Goal: Information Seeking & Learning: Check status

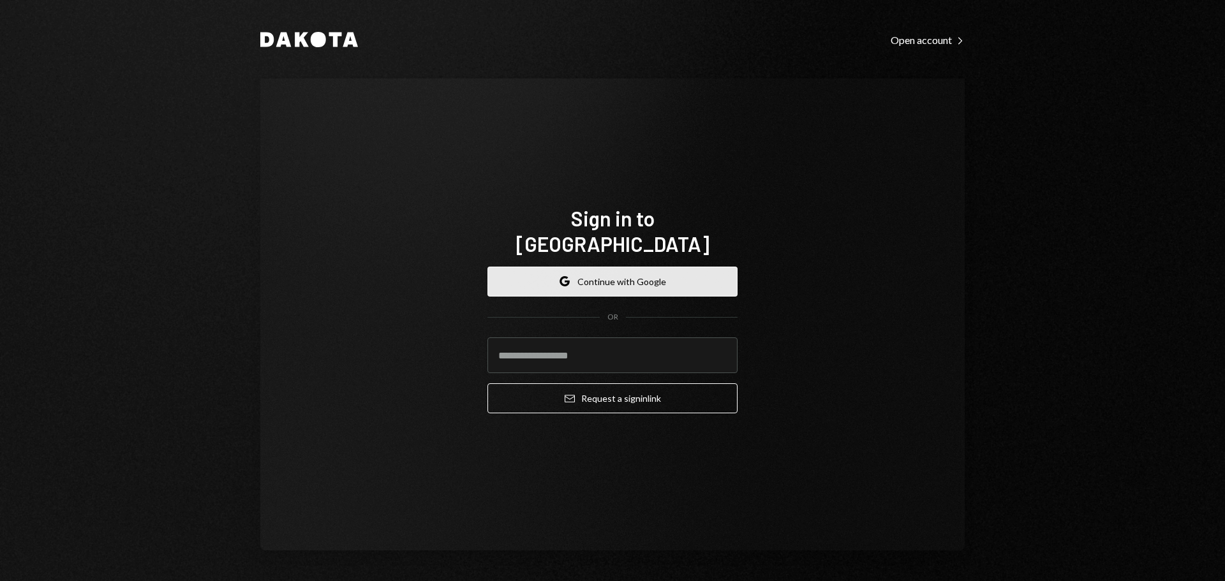
click at [558, 267] on button "Google Continue with Google" at bounding box center [612, 282] width 250 height 30
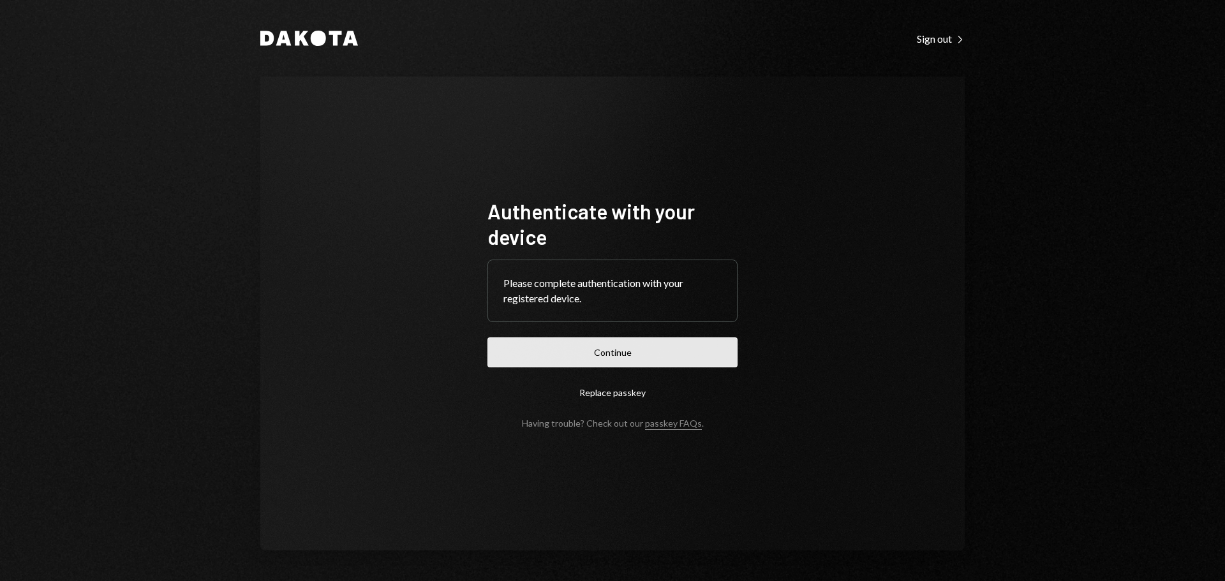
click at [600, 357] on button "Continue" at bounding box center [612, 352] width 250 height 30
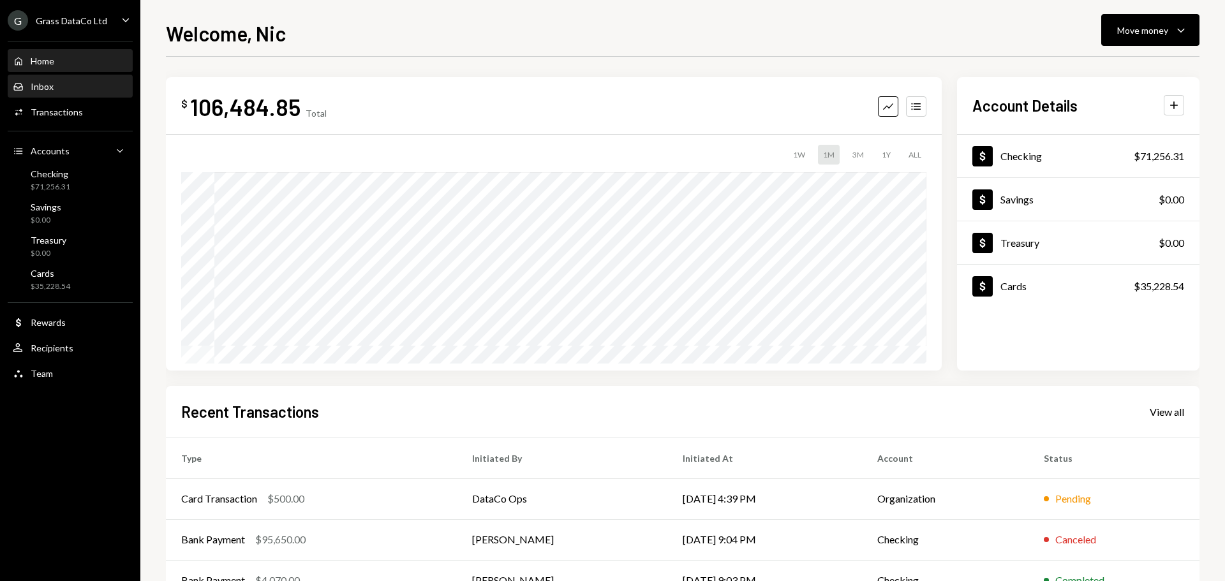
click at [57, 81] on div "Inbox Inbox" at bounding box center [70, 86] width 115 height 11
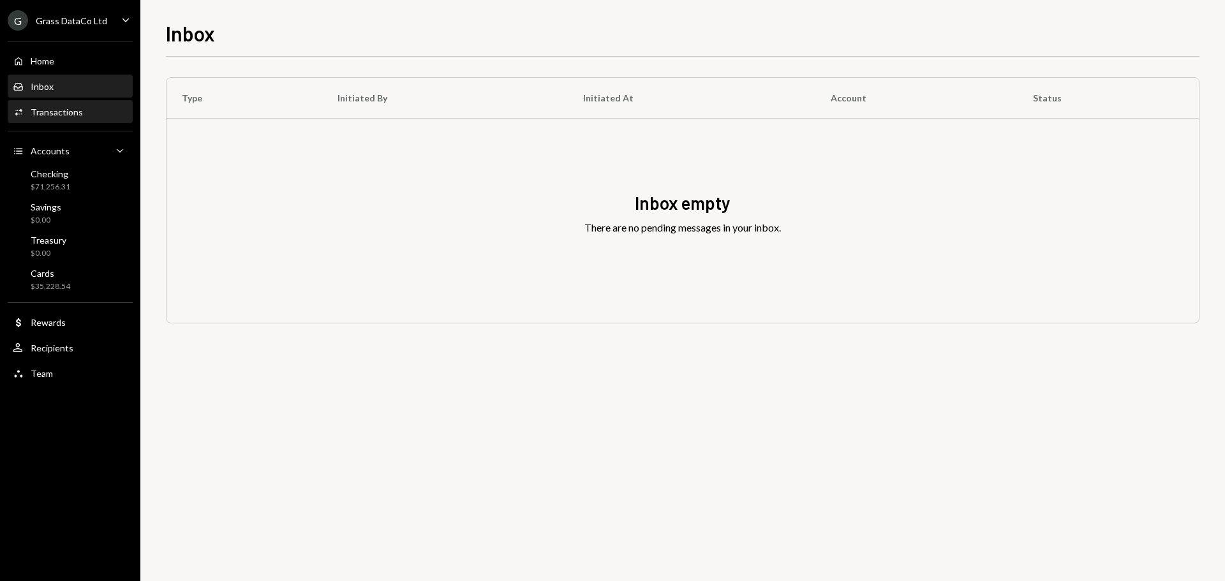
click at [64, 113] on div "Transactions" at bounding box center [57, 112] width 52 height 11
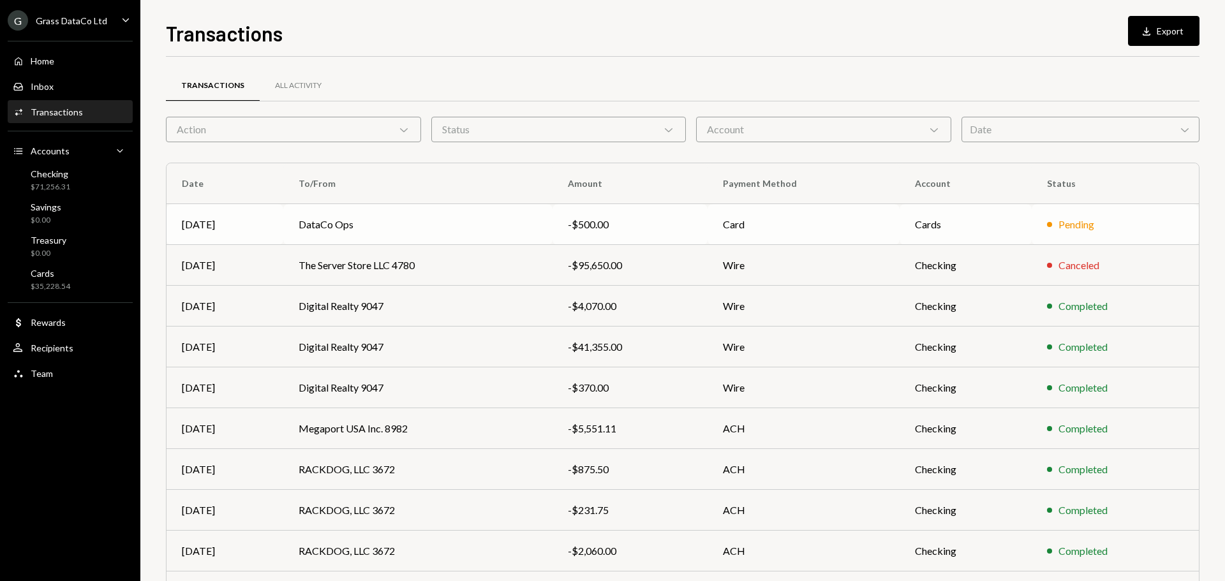
click at [445, 228] on td "DataCo Ops" at bounding box center [417, 224] width 269 height 41
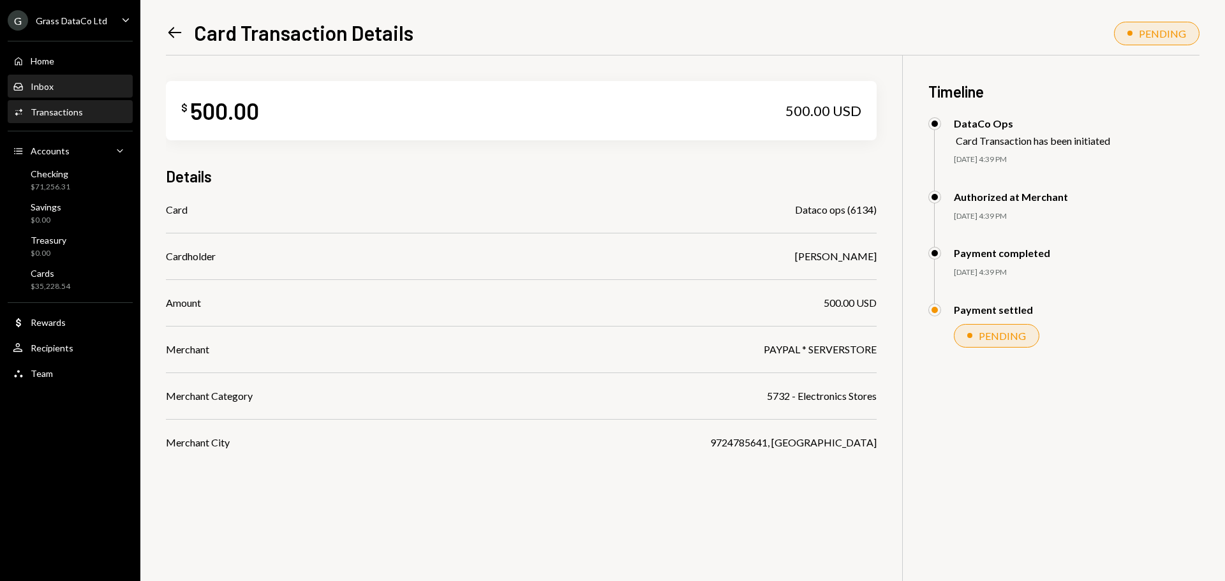
click at [60, 91] on div "Inbox Inbox" at bounding box center [70, 86] width 115 height 11
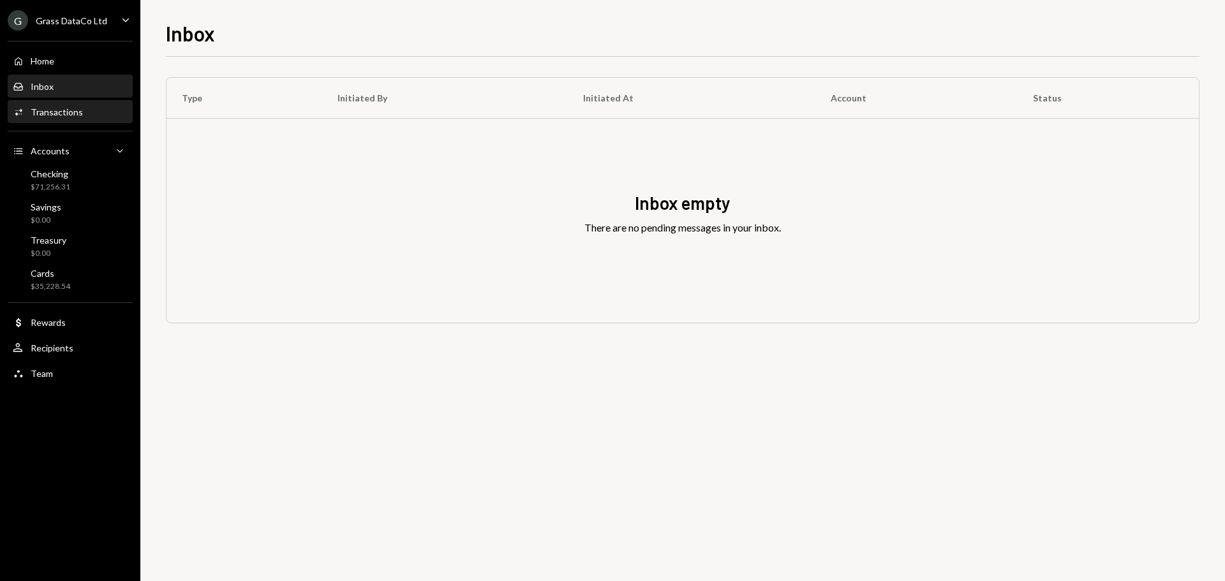
click at [65, 112] on div "Transactions" at bounding box center [57, 112] width 52 height 11
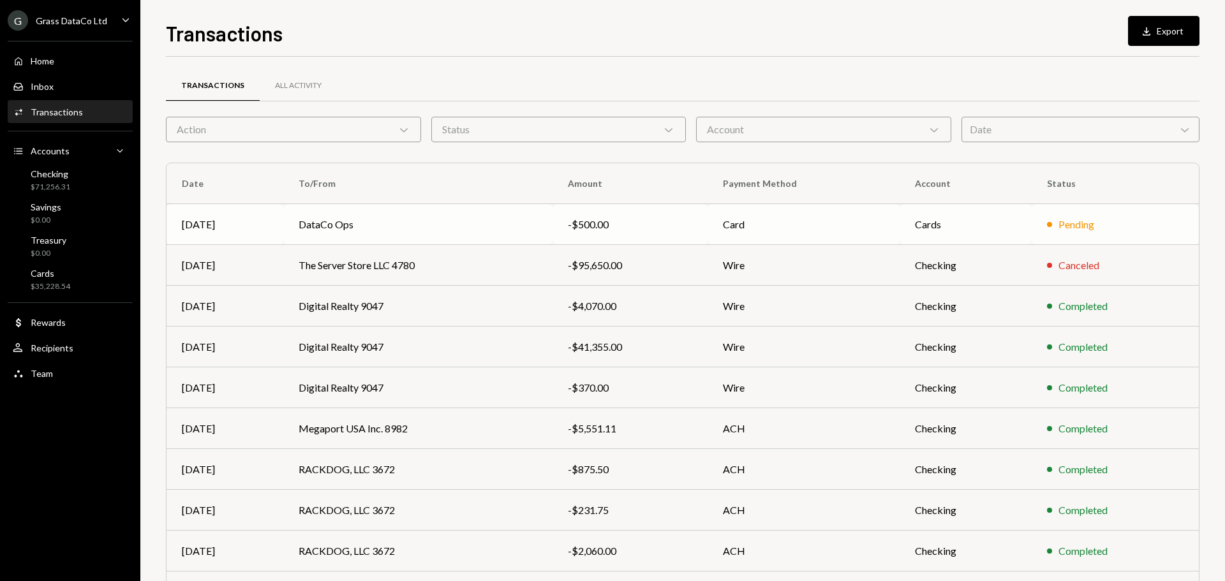
click at [693, 220] on div "-$500.00" at bounding box center [630, 224] width 125 height 15
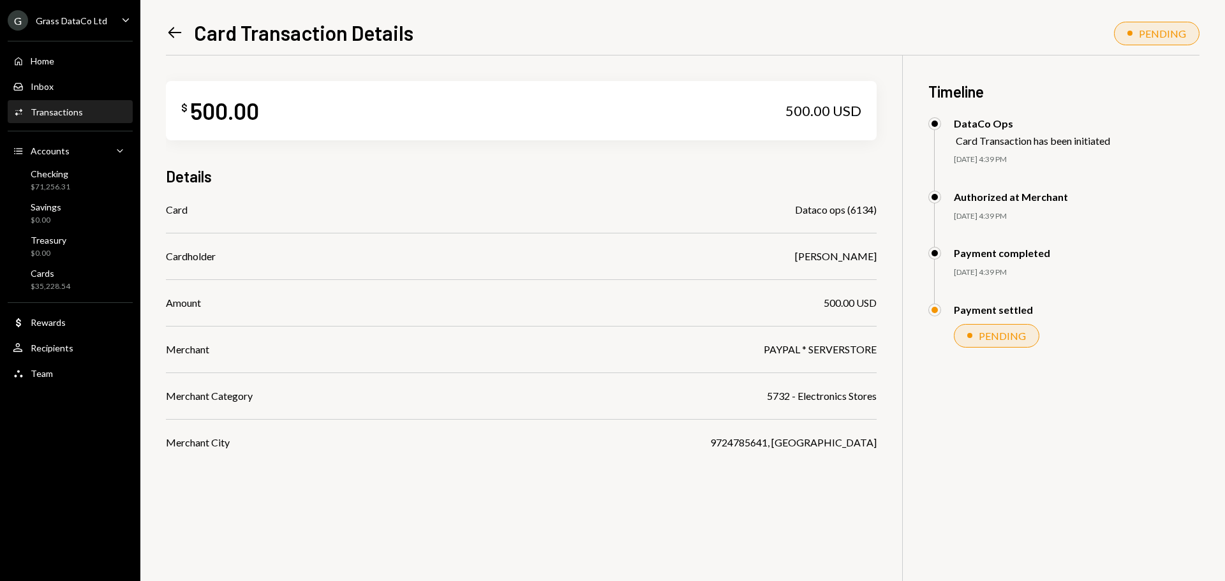
click at [165, 29] on div "Left Arrow Card Transaction Details PENDING $ 500.00 500.00 USD Details Card Da…" at bounding box center [682, 290] width 1084 height 581
click at [175, 31] on icon "Left Arrow" at bounding box center [175, 33] width 18 height 18
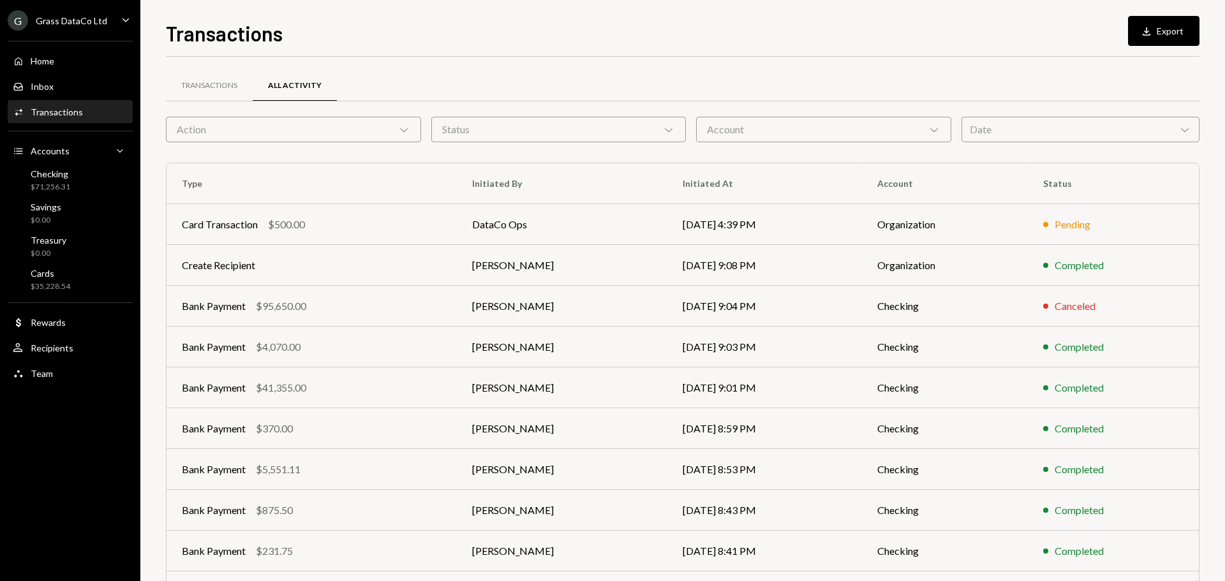
click at [119, 20] on icon "Caret Down" at bounding box center [126, 20] width 14 height 14
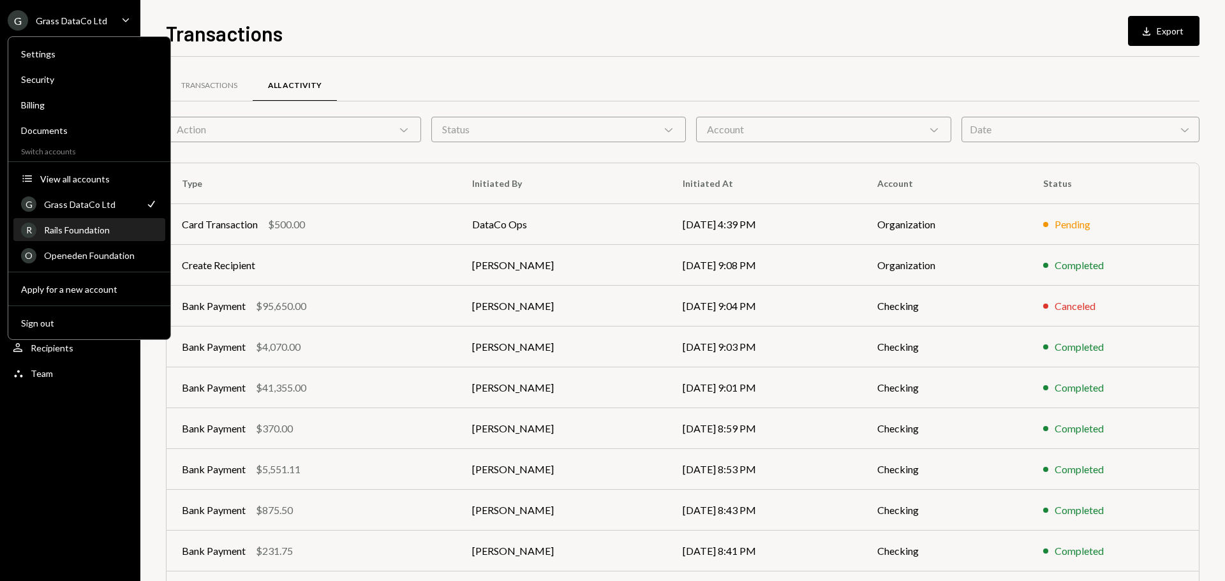
click at [94, 232] on div "Rails Foundation" at bounding box center [101, 230] width 114 height 11
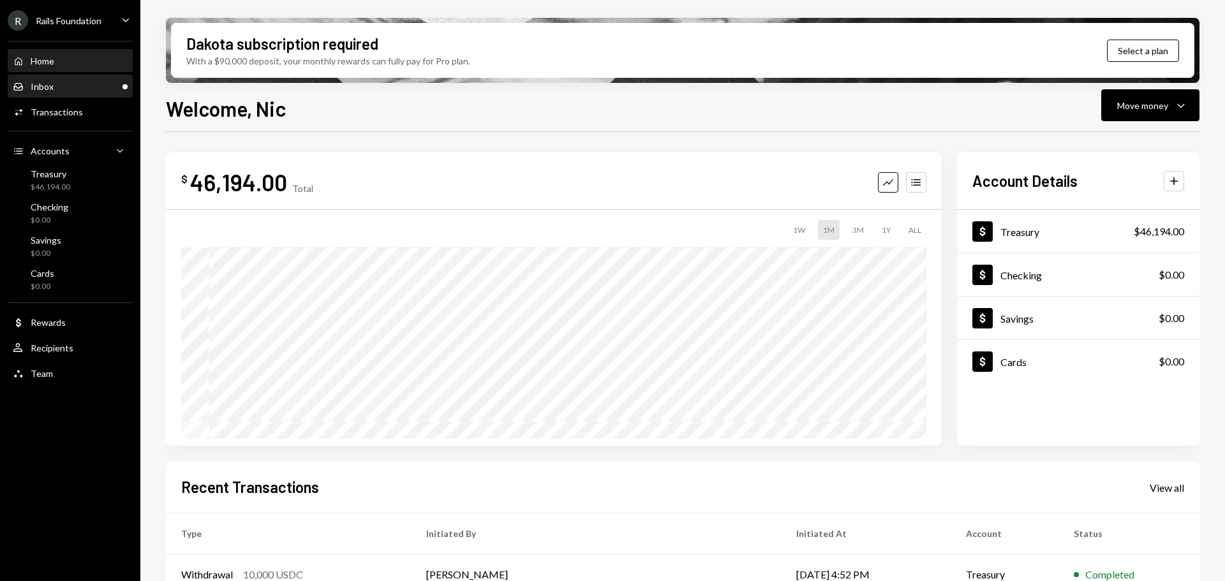
click at [72, 92] on div "Inbox Inbox" at bounding box center [70, 87] width 115 height 22
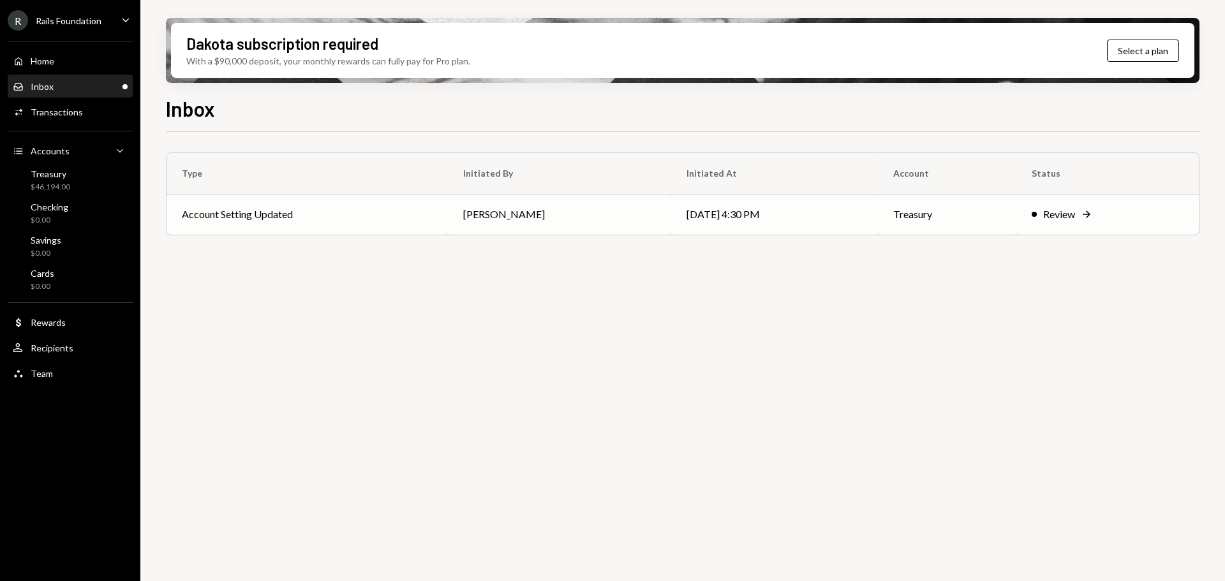
click at [603, 219] on td "[PERSON_NAME]" at bounding box center [559, 214] width 223 height 41
click at [68, 193] on div "Treasury $46,194.00" at bounding box center [70, 180] width 115 height 29
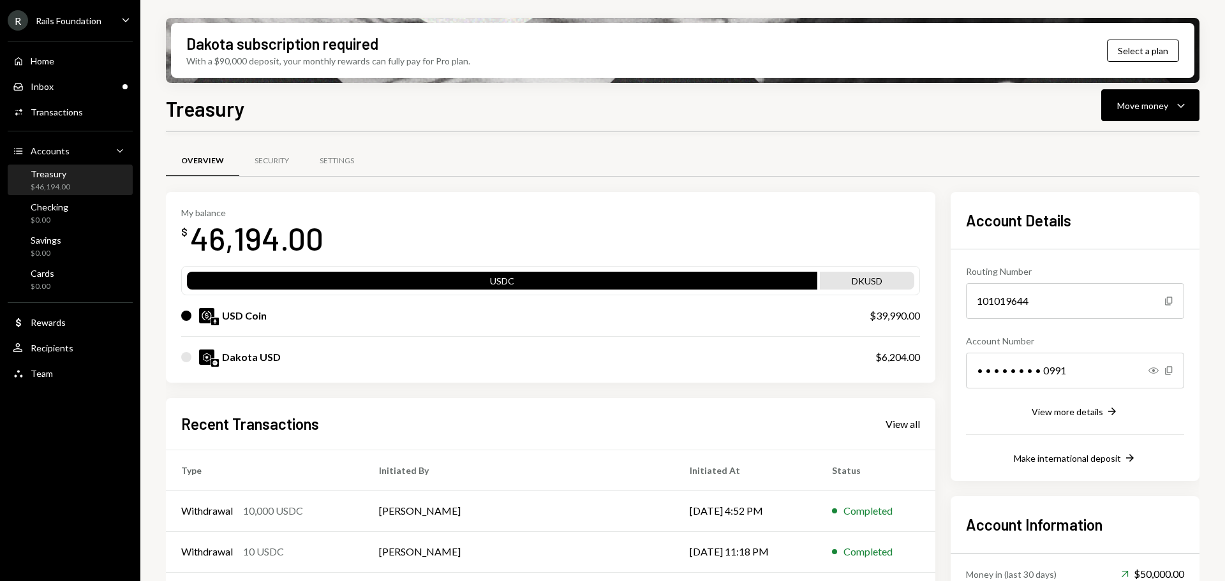
scroll to position [112, 0]
